Goal: Check status: Check status

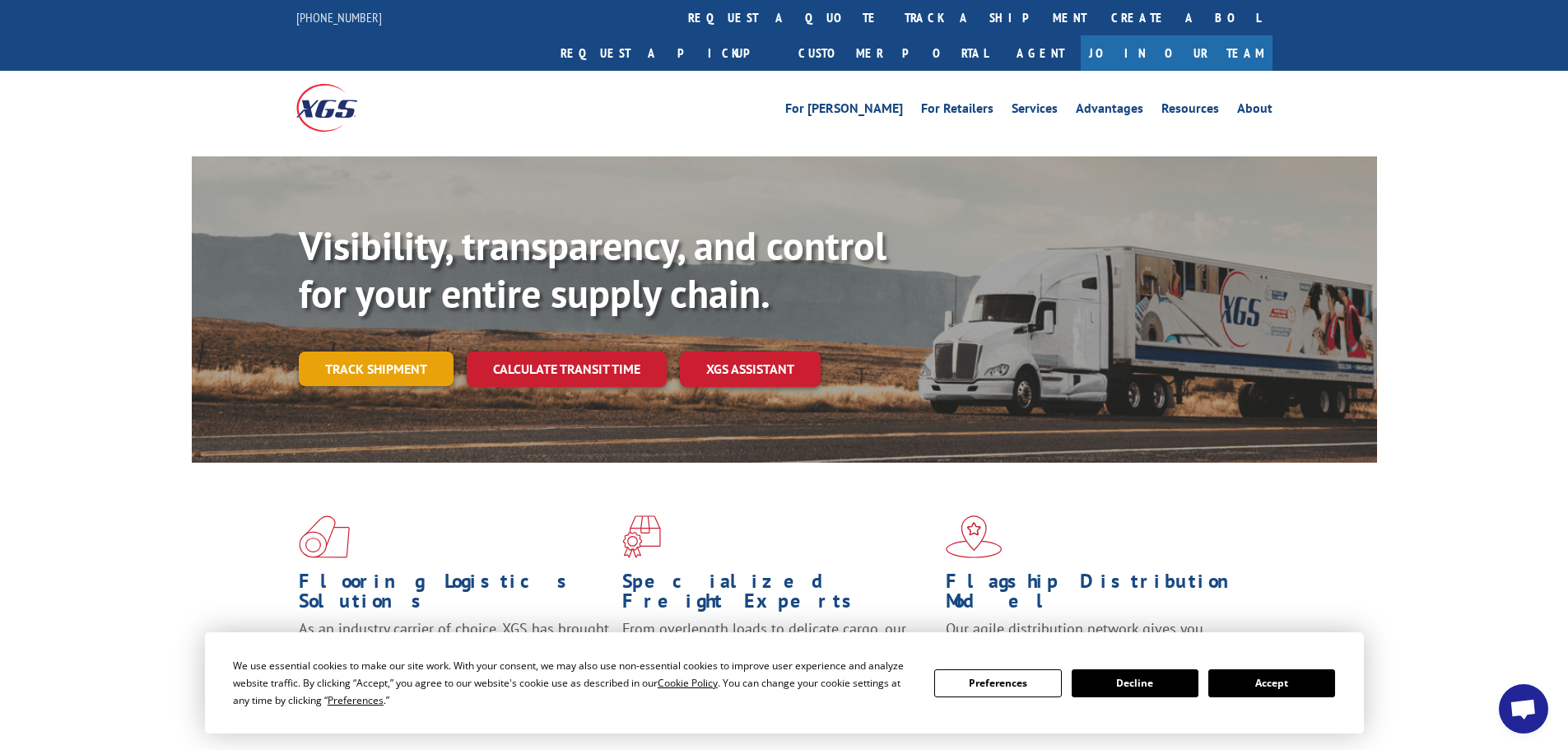
click at [367, 352] on link "Track shipment" at bounding box center [376, 369] width 154 height 35
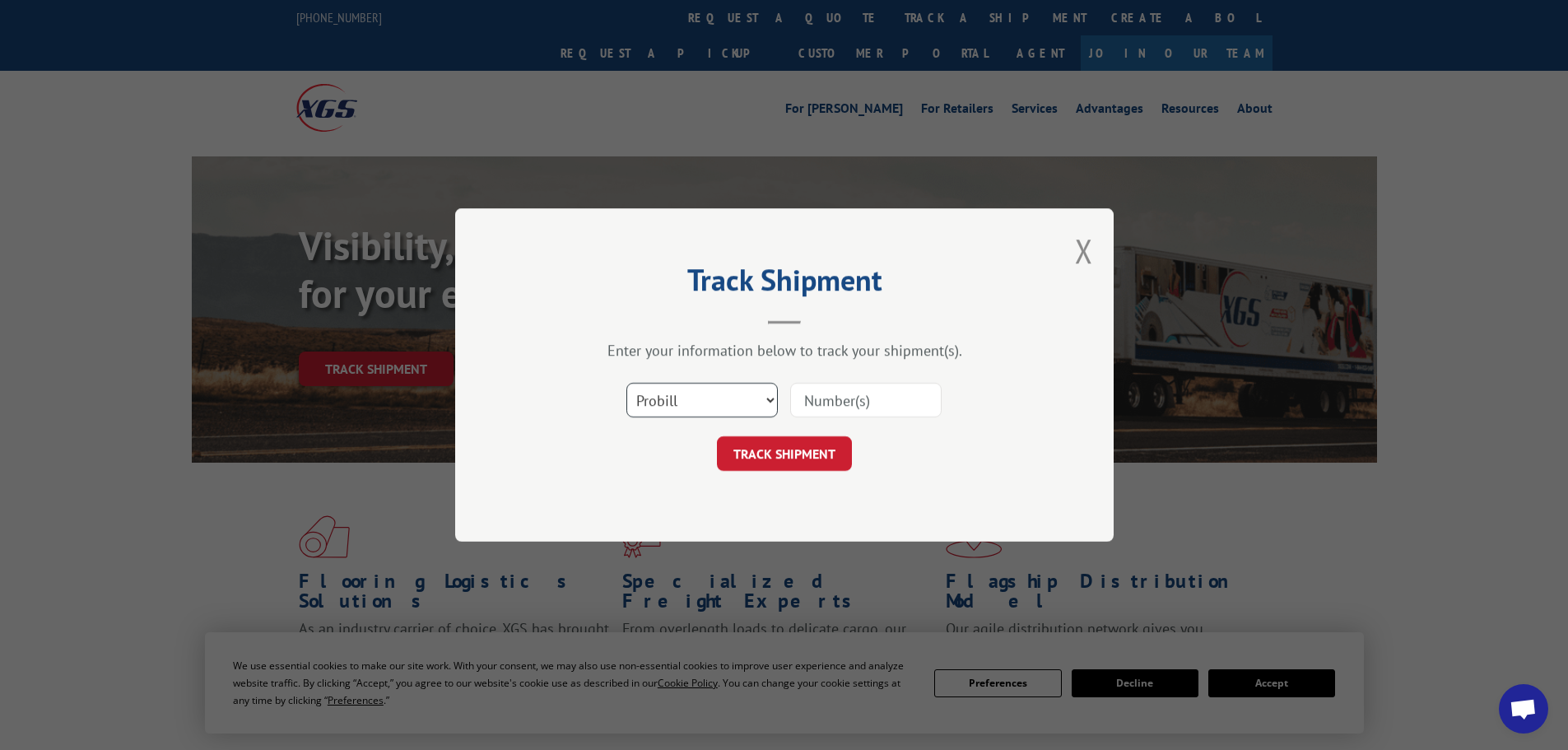
click at [740, 401] on select "Select category... Probill BOL PO" at bounding box center [702, 401] width 151 height 35
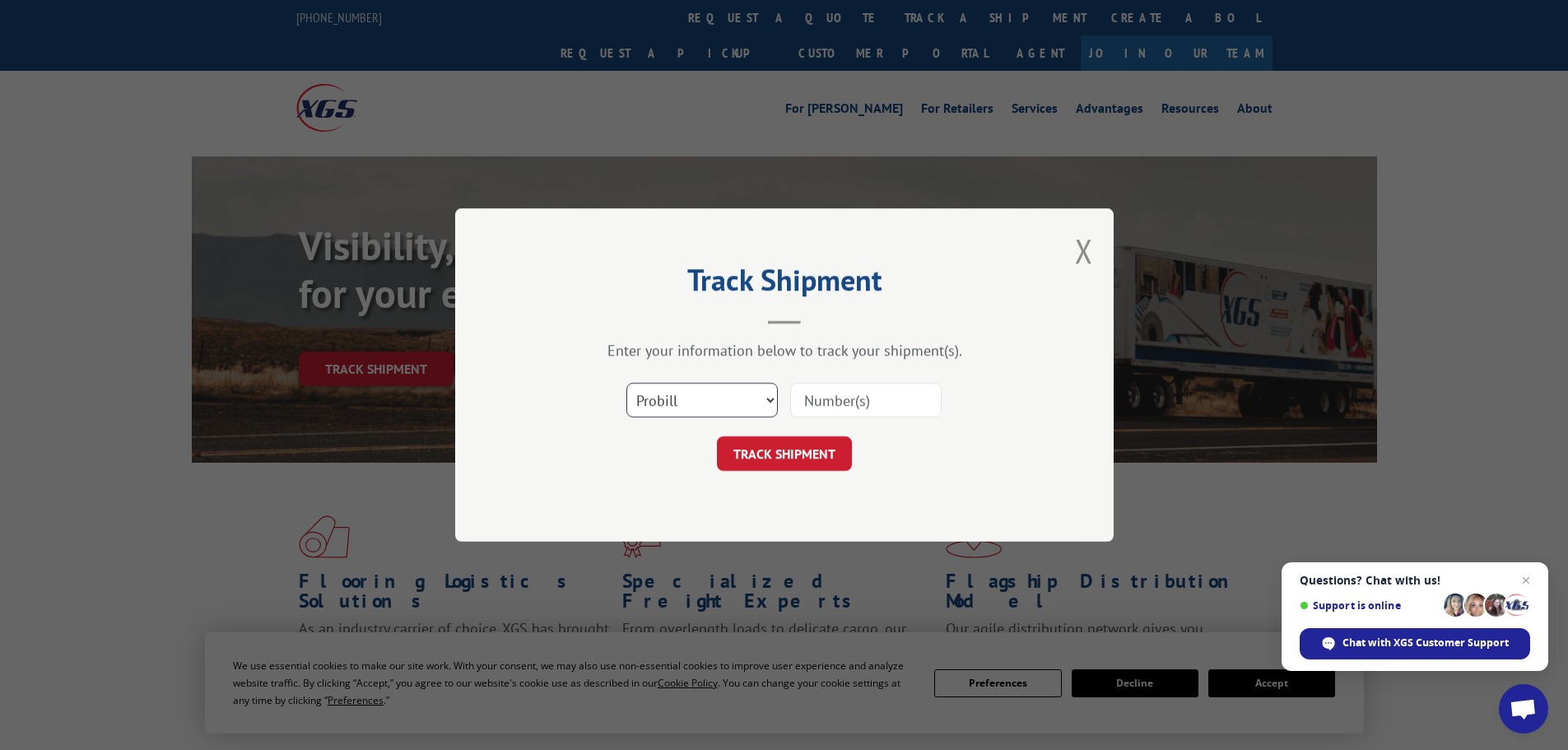
select select "bol"
click at [627, 383] on select "Select category... Probill BOL PO" at bounding box center [702, 401] width 151 height 35
paste input "7038736"
type input "7038736"
click at [770, 453] on button "TRACK SHIPMENT" at bounding box center [784, 453] width 135 height 35
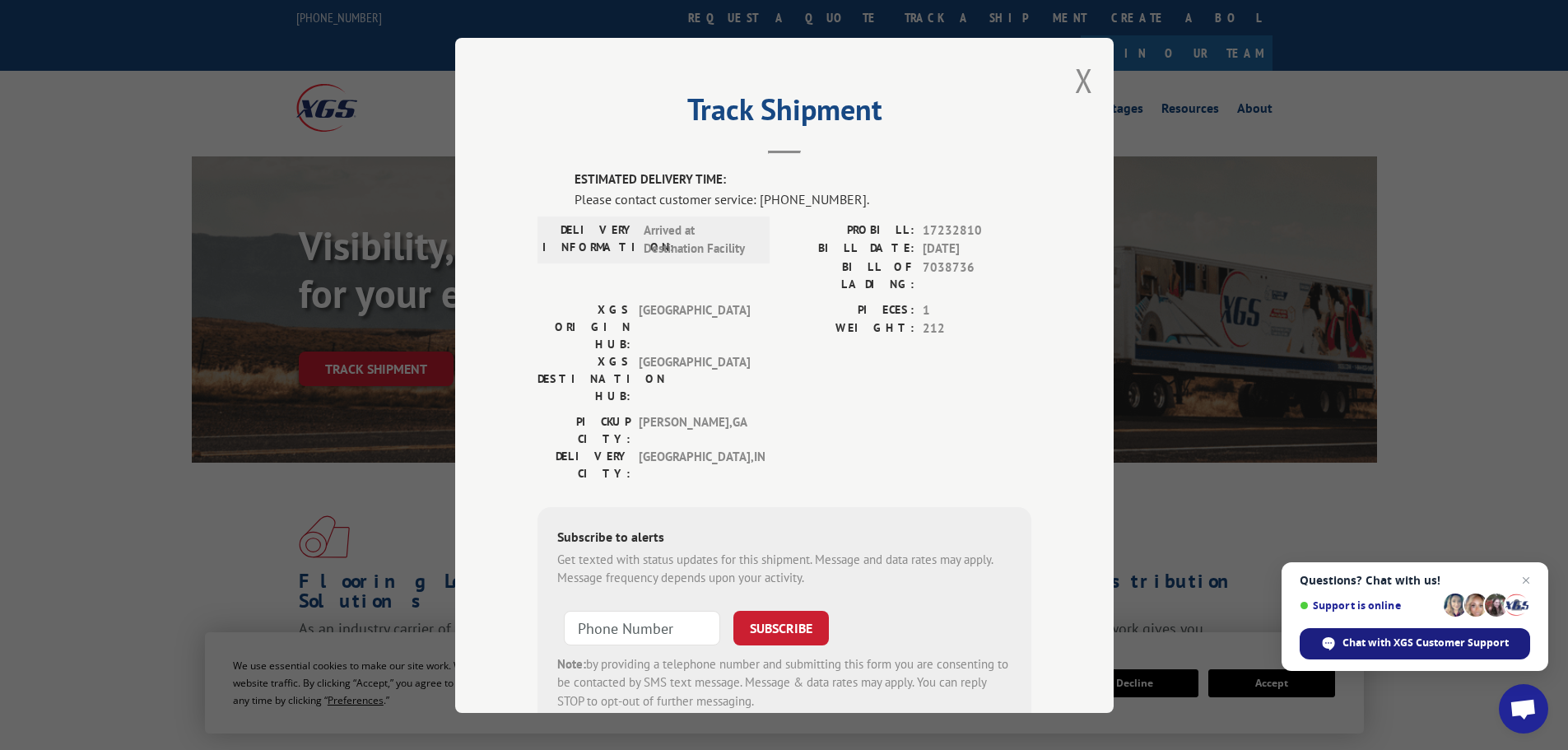
click at [1381, 650] on span "Chat with XGS Customer Support" at bounding box center [1425, 643] width 166 height 15
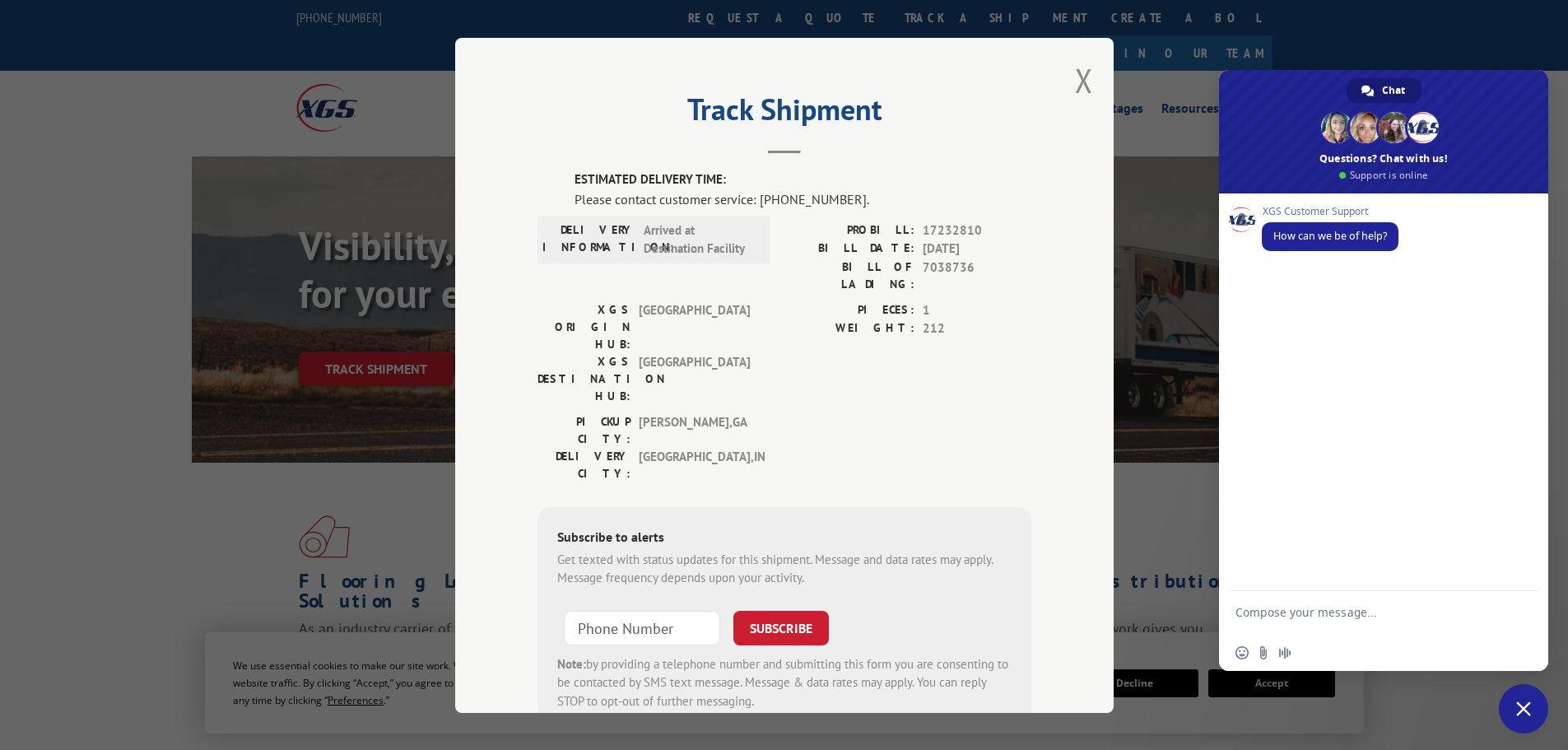
click at [1291, 627] on textarea "Compose your message..." at bounding box center [1365, 620] width 260 height 30
paste textarea "7038736"
type textarea "can you give me update on 7038736"
click at [1518, 606] on span "Send" at bounding box center [1518, 615] width 27 height 27
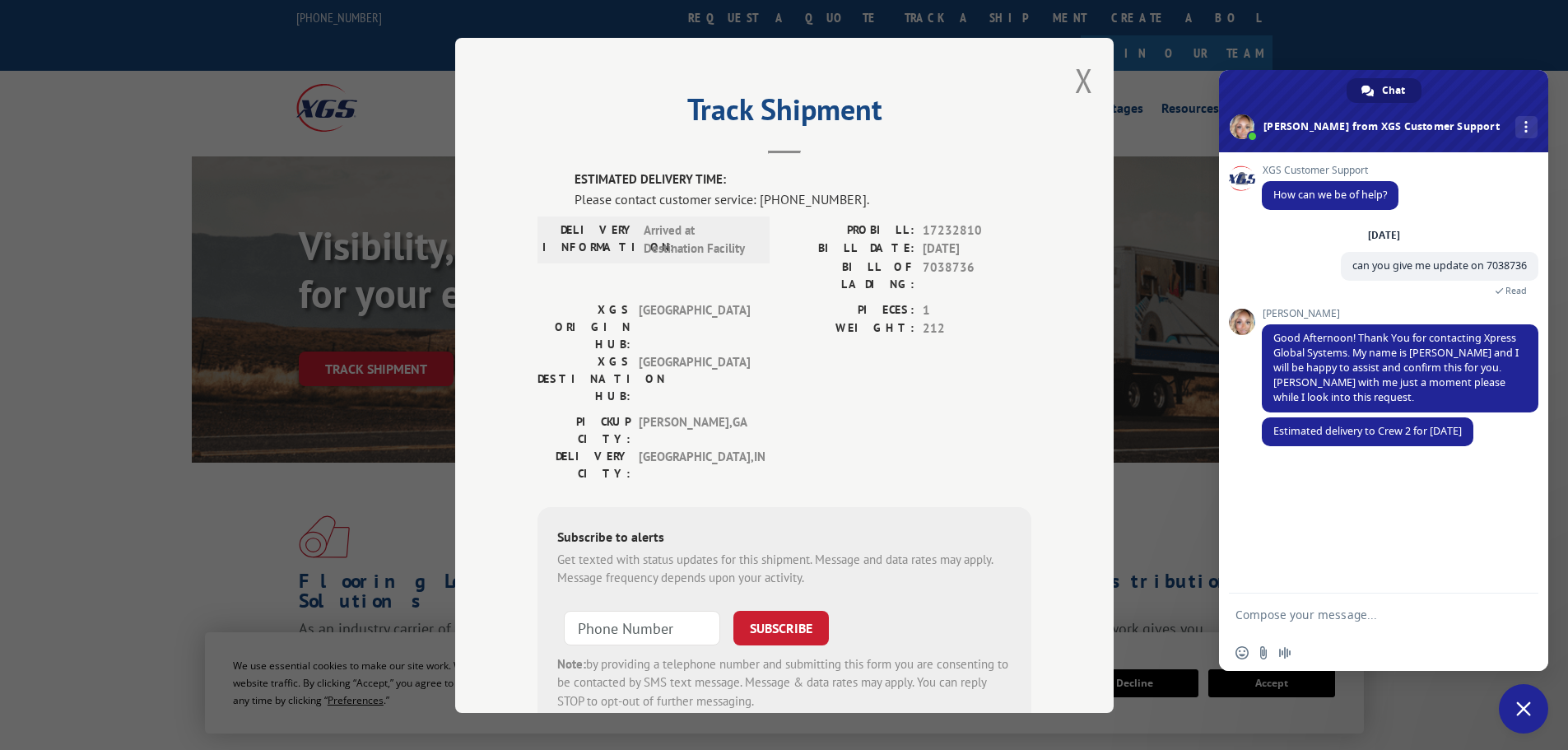
click at [1275, 612] on textarea "Compose your message..." at bounding box center [1365, 615] width 260 height 15
type textarea "Thank you!"
drag, startPoint x: 1519, startPoint y: 616, endPoint x: 1090, endPoint y: 536, distance: 436.4
click at [1518, 616] on span "Send" at bounding box center [1519, 615] width 12 height 12
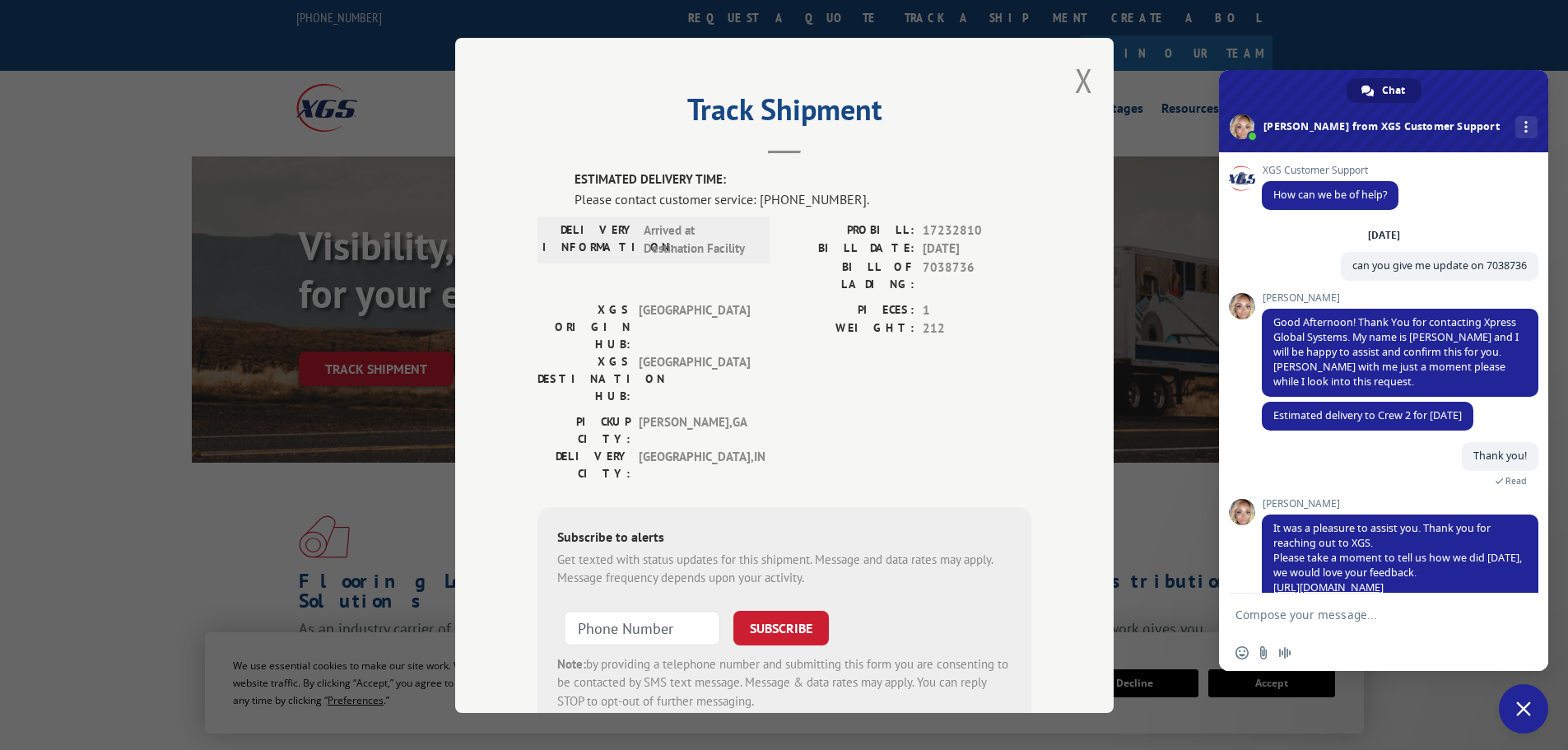
scroll to position [78, 0]
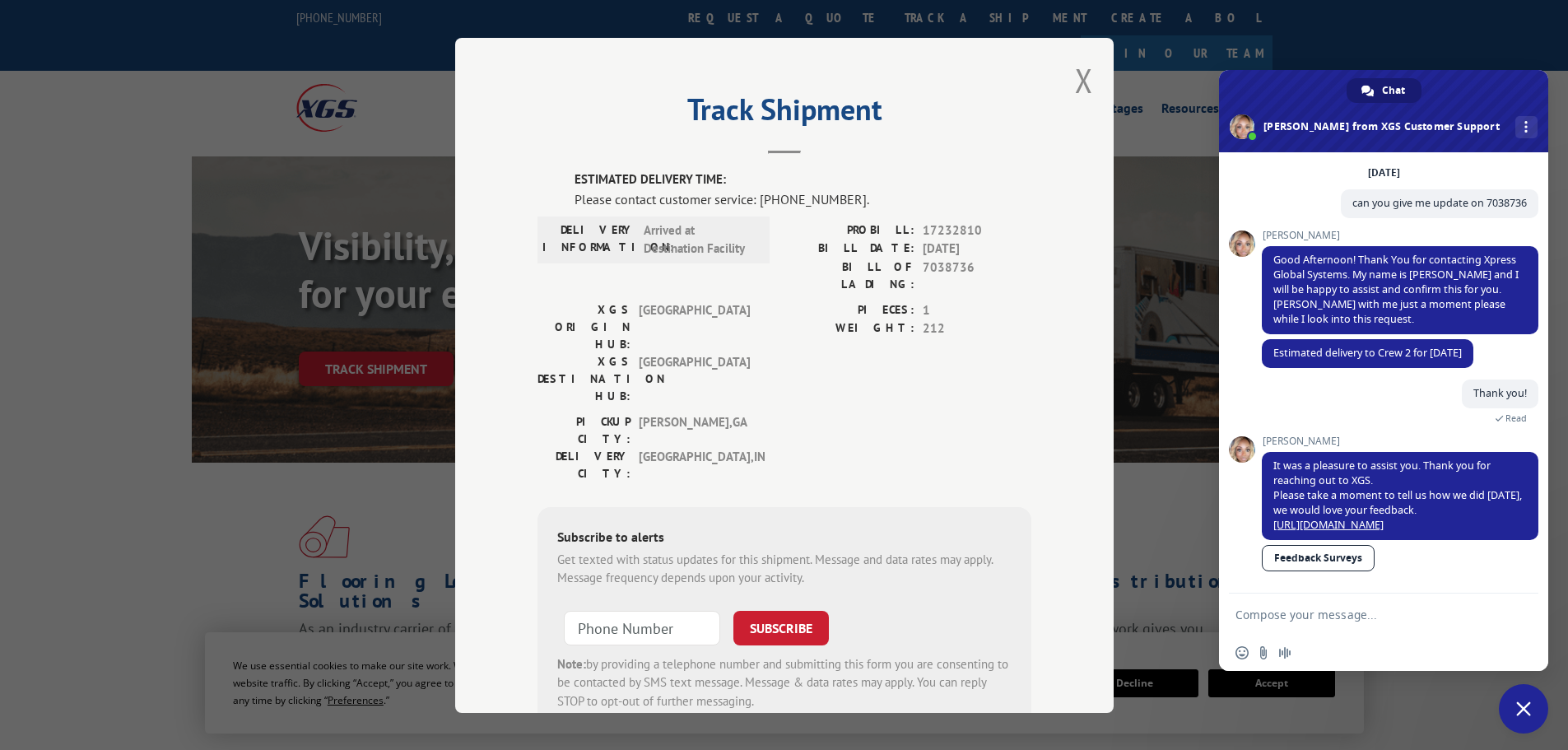
click at [1528, 710] on span "Close chat" at bounding box center [1523, 709] width 15 height 15
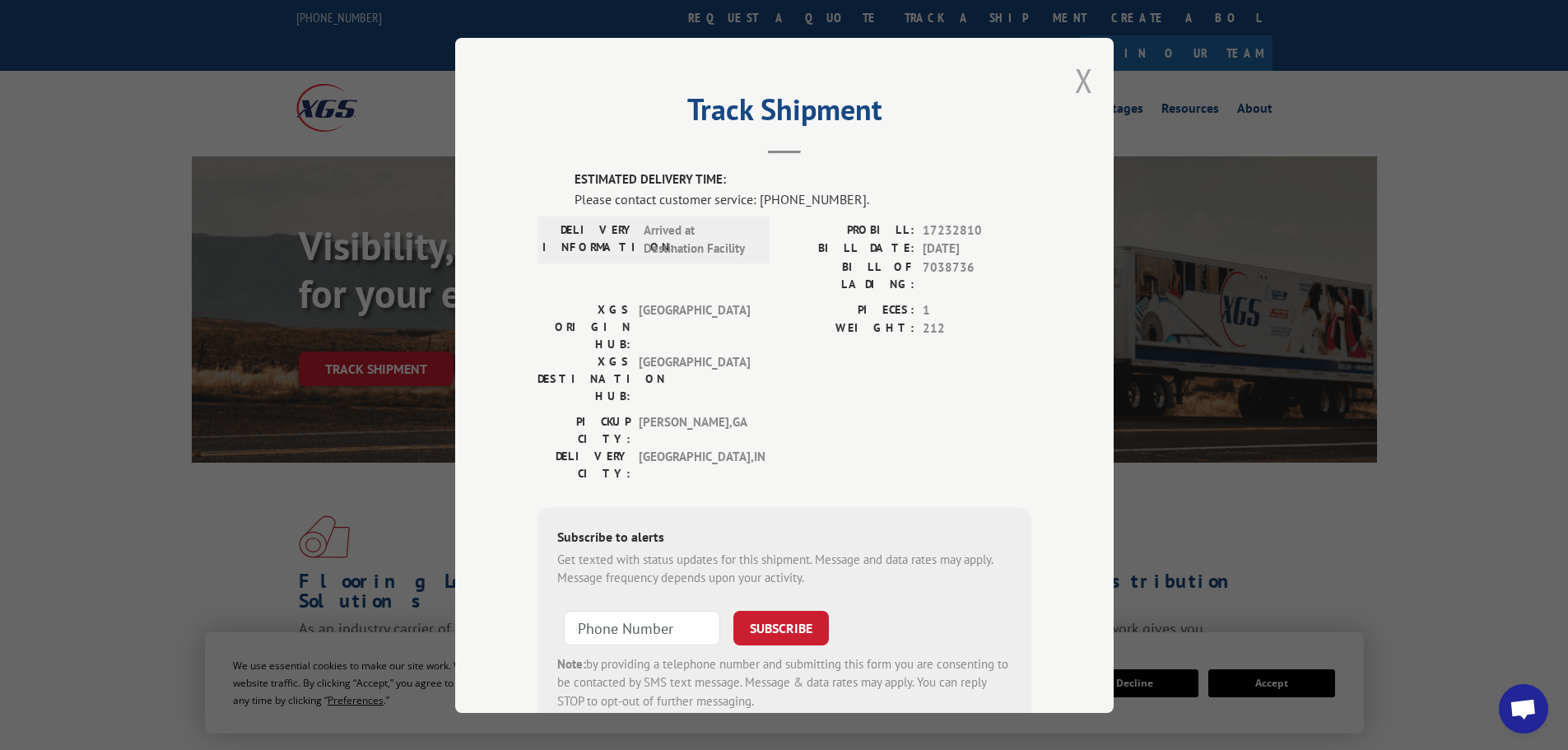
click at [1077, 74] on button "Close modal" at bounding box center [1084, 80] width 18 height 44
